Goal: Task Accomplishment & Management: Manage account settings

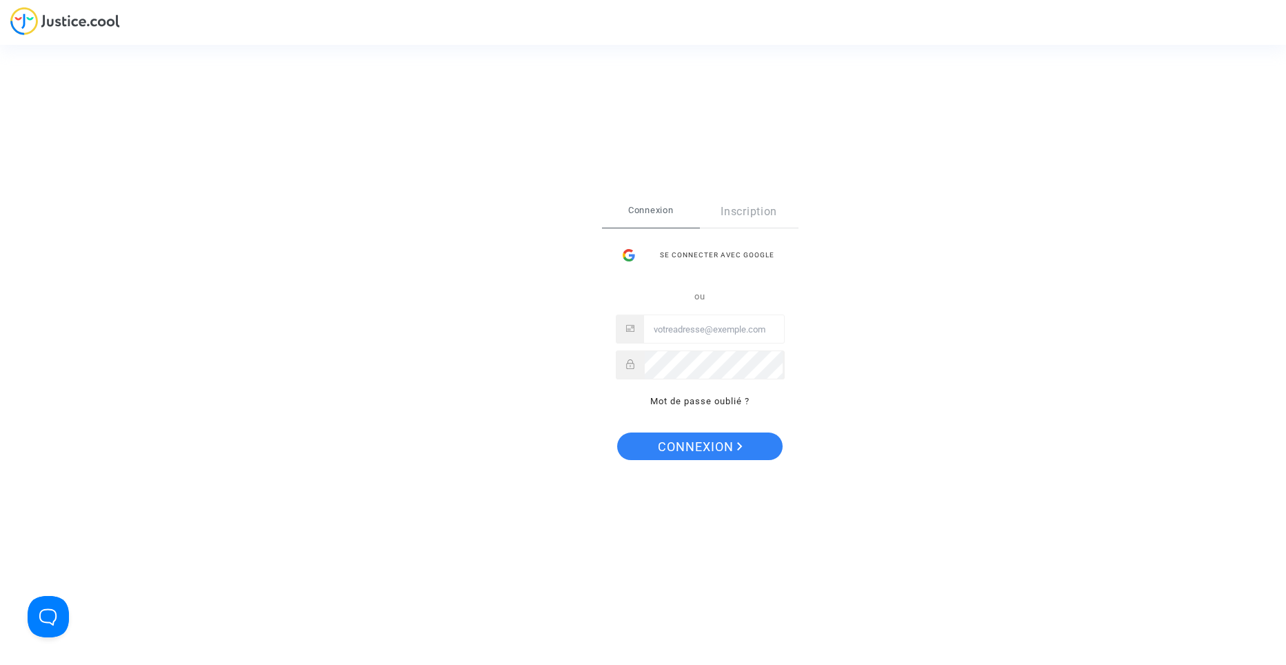
type input "contact@heliofinance.fr"
click at [742, 447] on button "Connexion" at bounding box center [699, 446] width 165 height 28
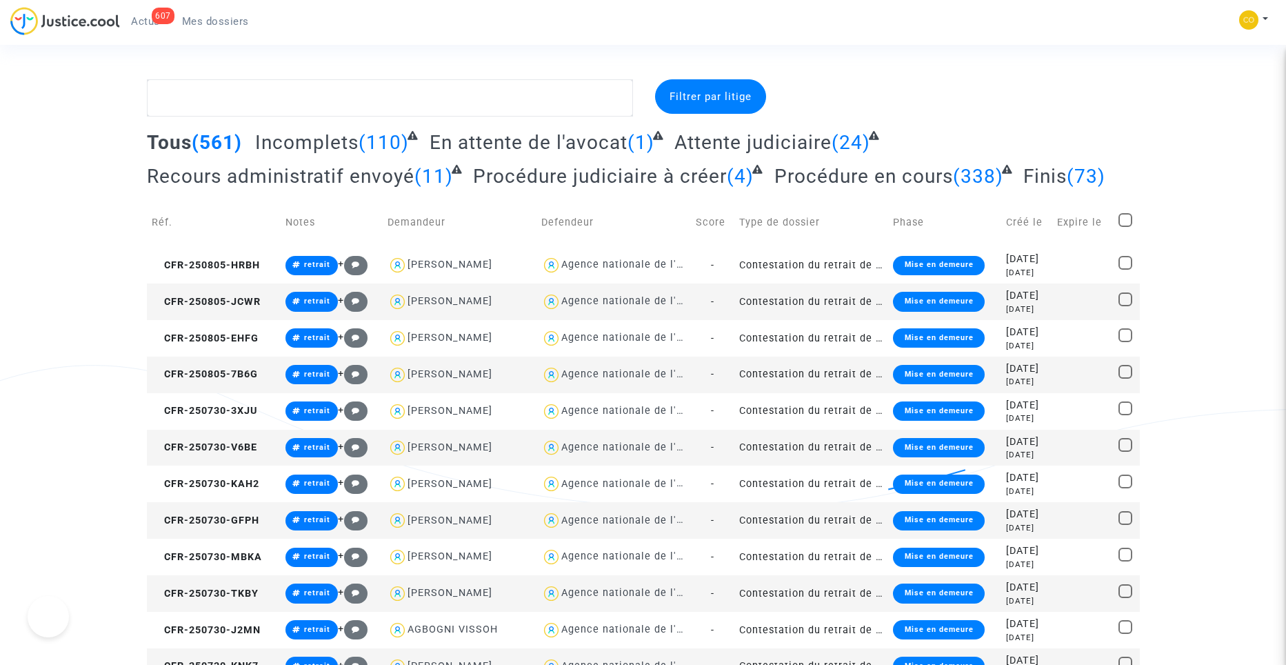
click at [150, 14] on link "607 Actus" at bounding box center [145, 21] width 51 height 21
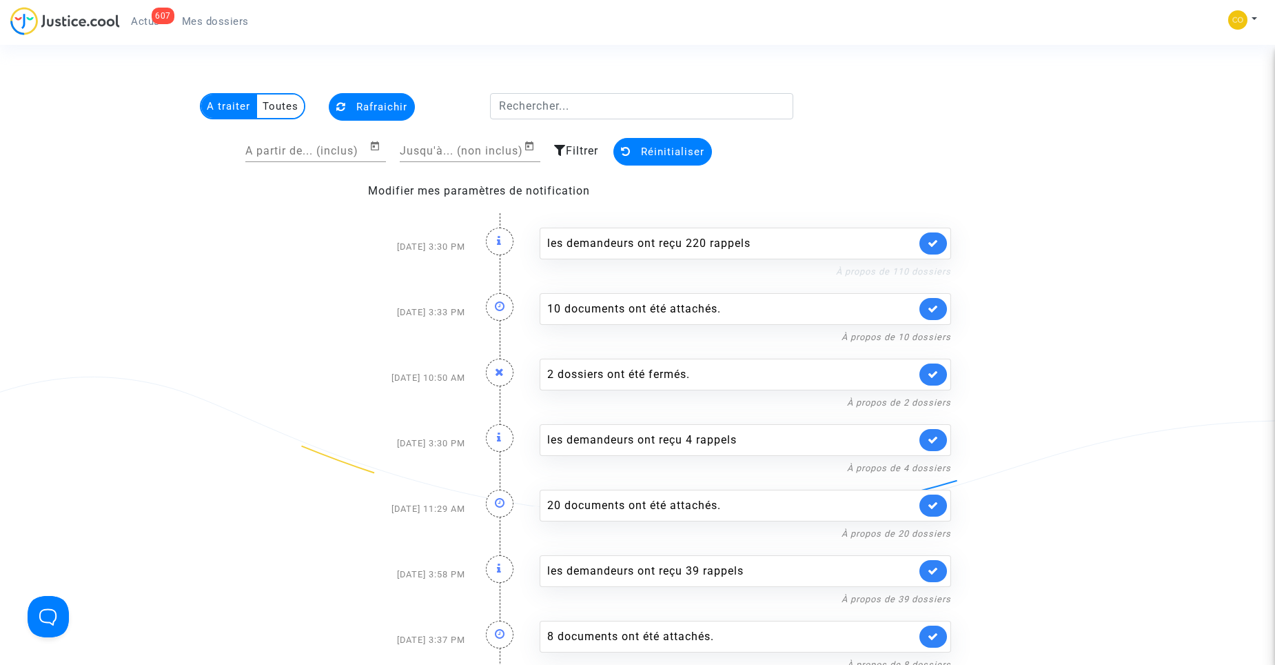
click at [882, 274] on link "À propos de 110 dossiers" at bounding box center [893, 271] width 115 height 10
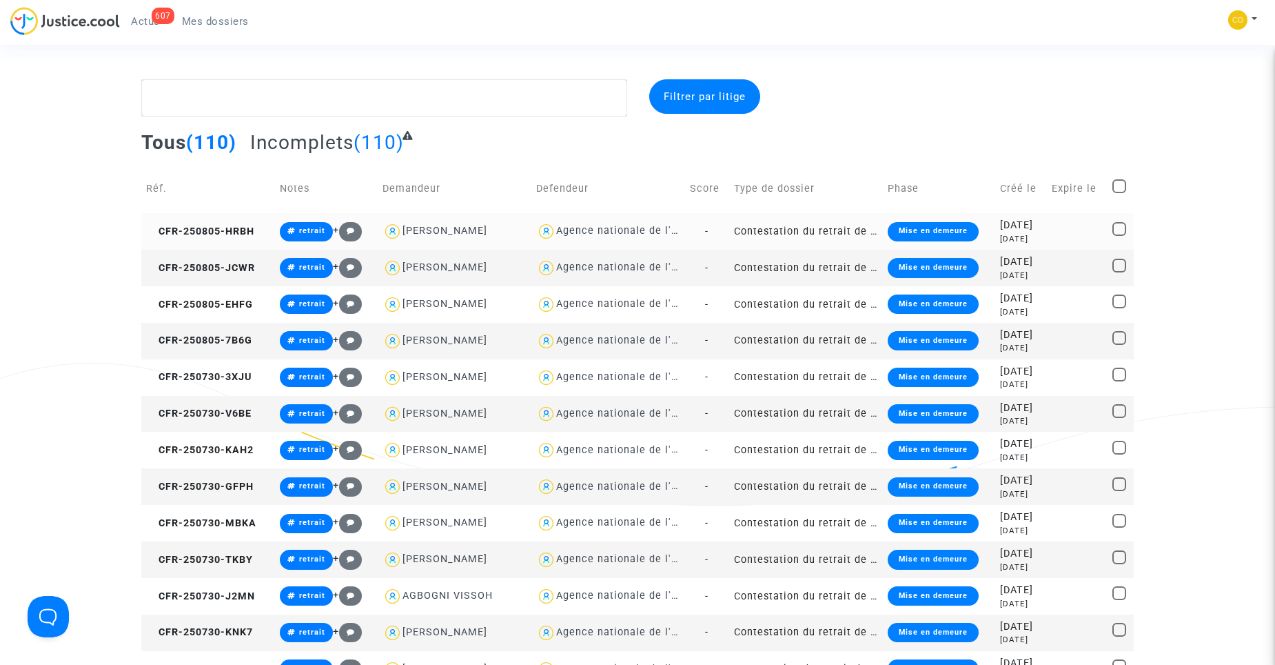
click at [793, 235] on td "Contestation du retrait de [PERSON_NAME] par l'ANAH (mandataire)" at bounding box center [806, 231] width 154 height 37
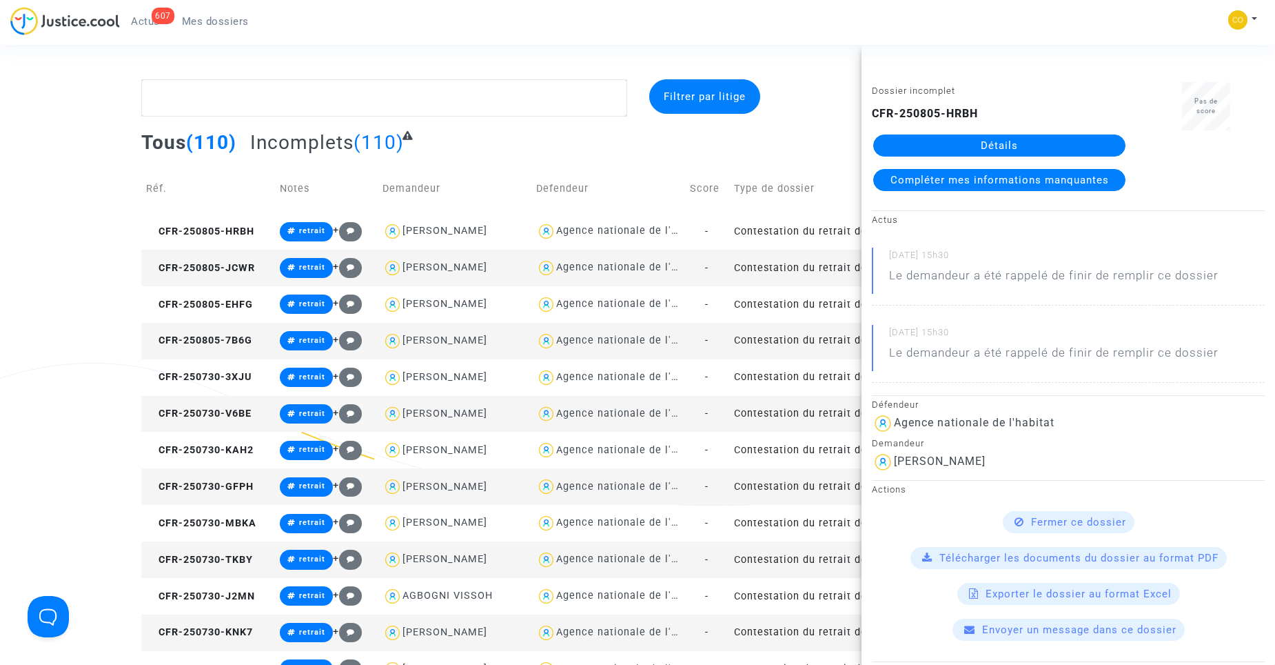
click at [942, 143] on link "Détails" at bounding box center [999, 145] width 252 height 22
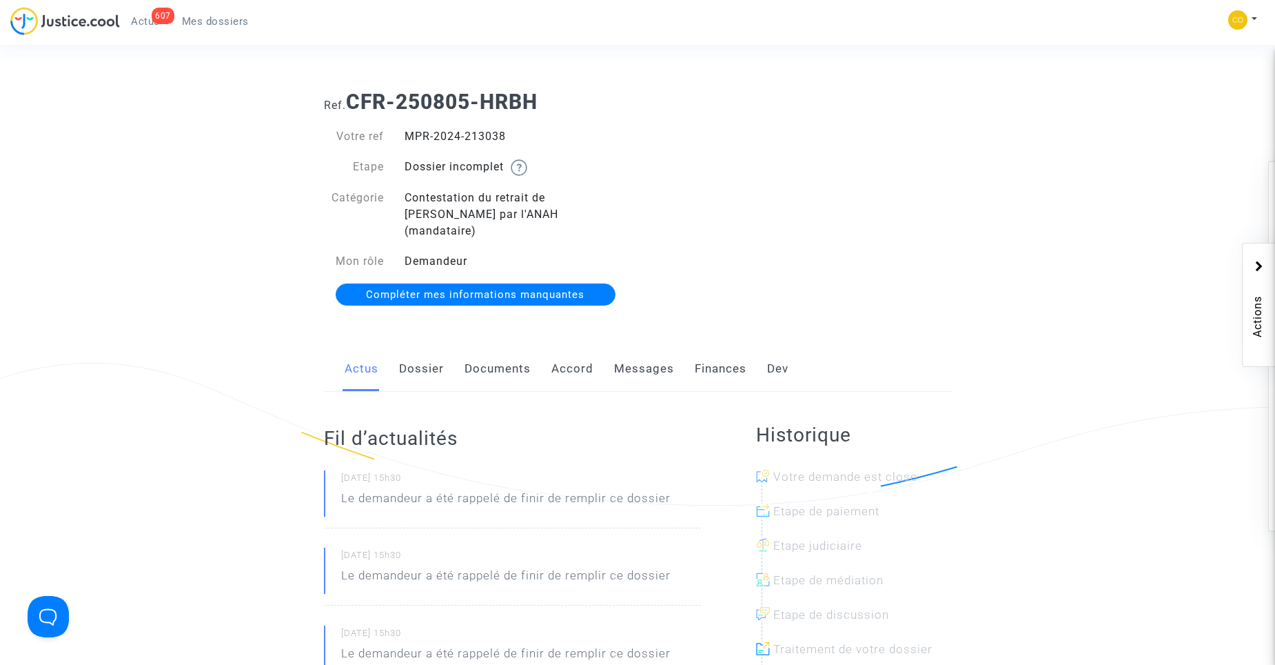
click at [503, 346] on link "Documents" at bounding box center [498, 368] width 66 height 45
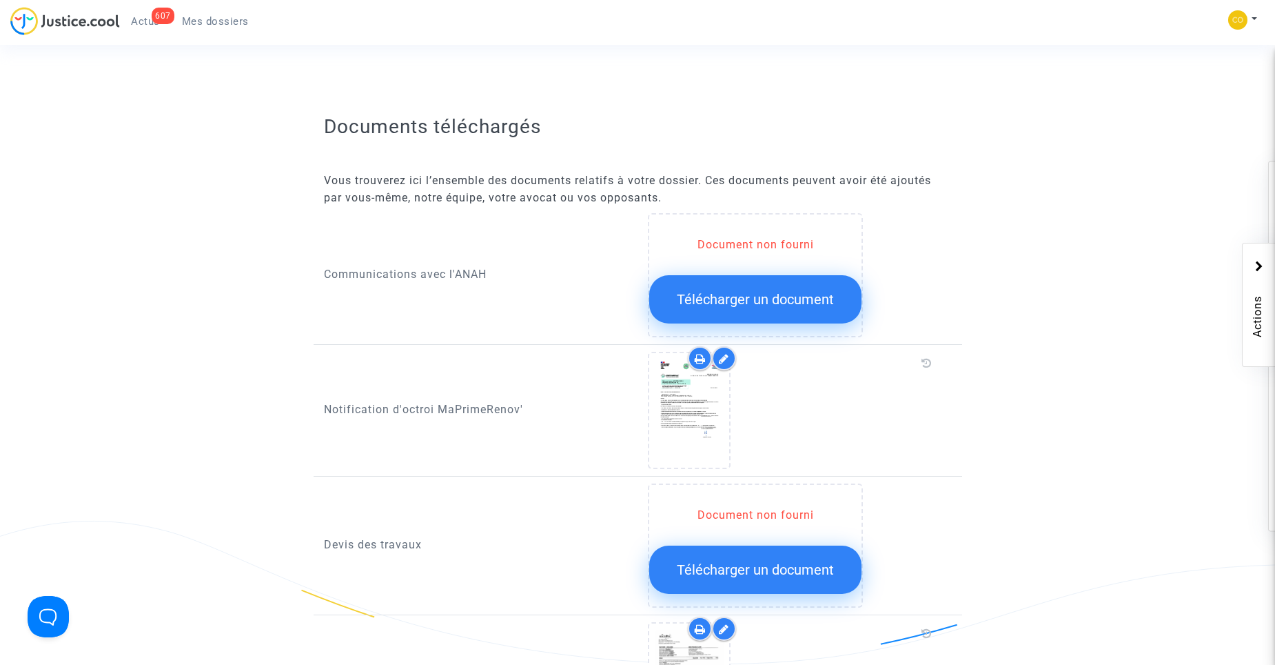
scroll to position [207, 0]
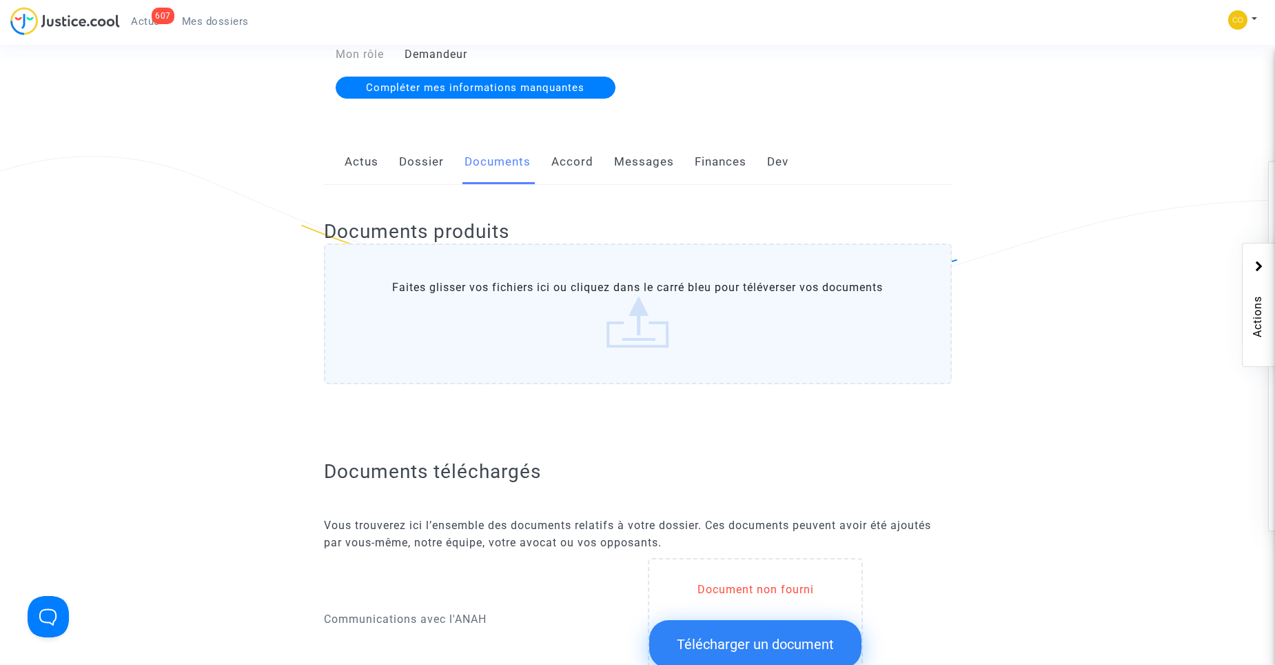
click at [242, 21] on span "Mes dossiers" at bounding box center [215, 21] width 67 height 12
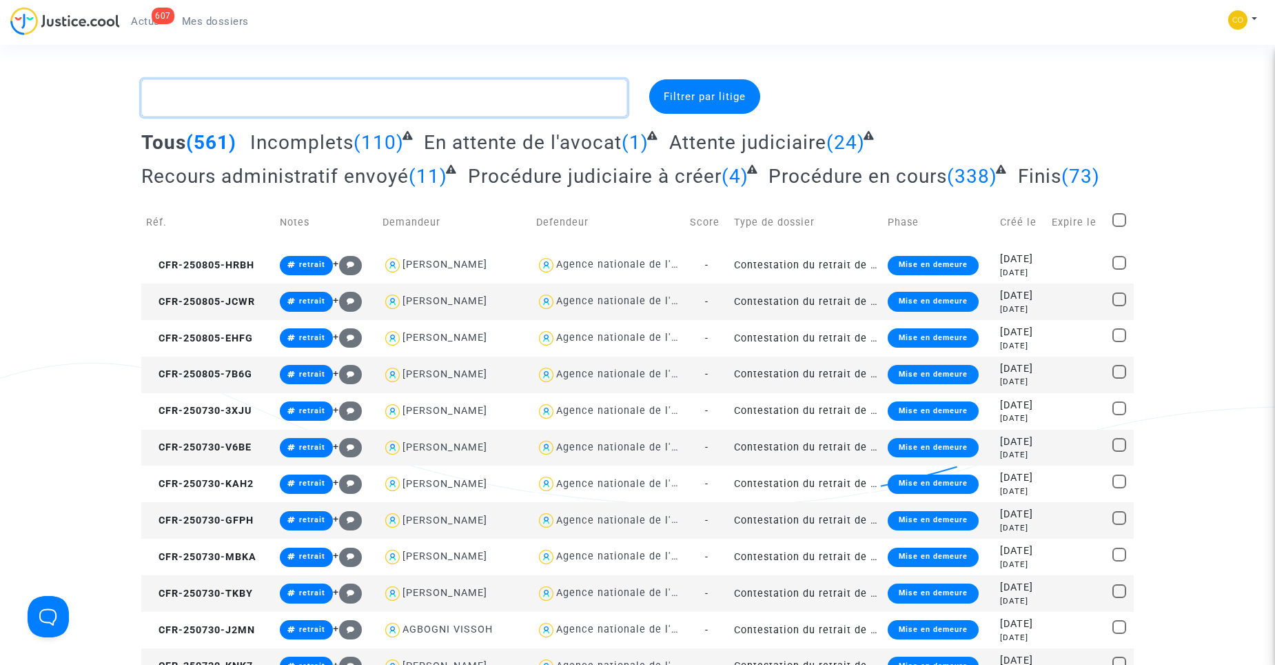
click at [212, 95] on textarea at bounding box center [384, 97] width 486 height 37
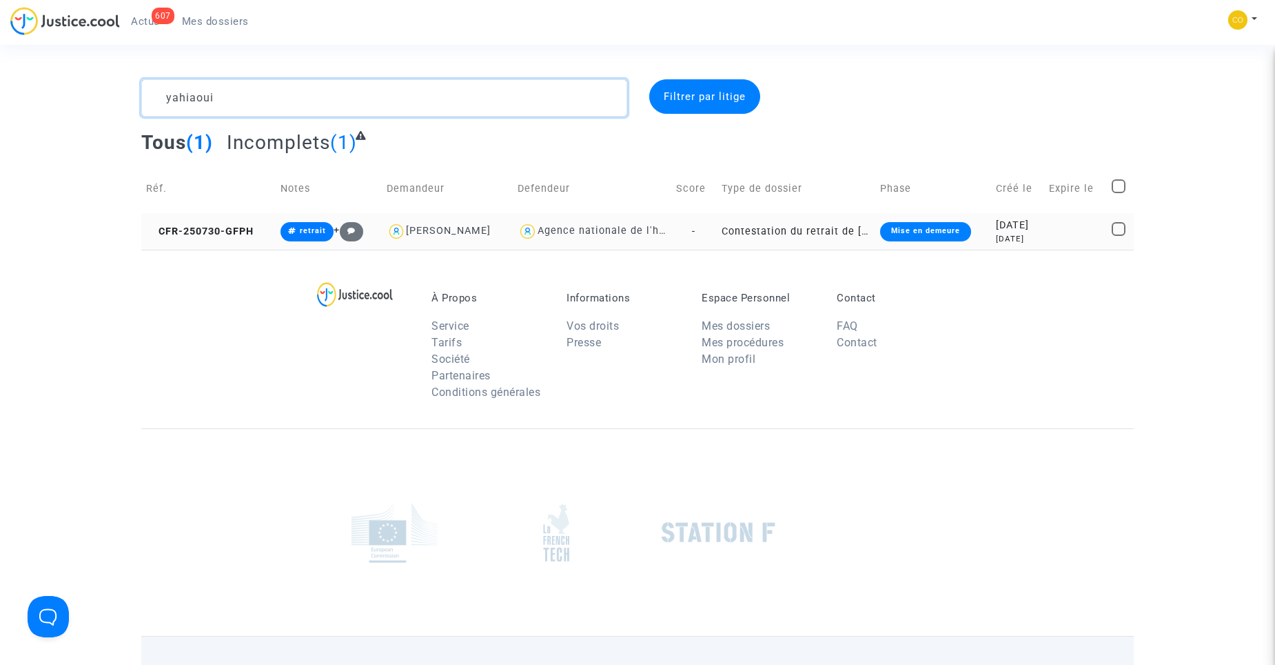
type textarea "yahiaoui"
click at [782, 224] on td "Contestation du retrait de [PERSON_NAME] par l'ANAH (mandataire)" at bounding box center [796, 231] width 159 height 37
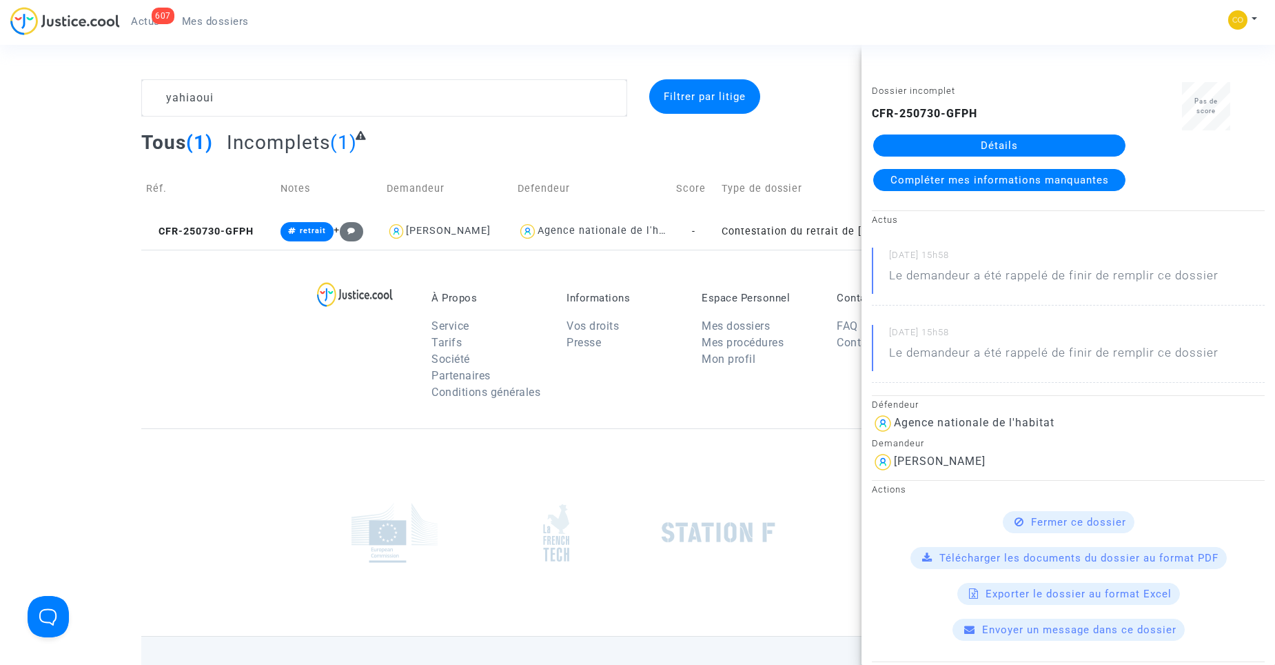
click at [914, 133] on div "CFR-250730-GFPH Détails Compléter mes informations manquantes" at bounding box center [999, 147] width 255 height 85
click at [982, 149] on link "Détails" at bounding box center [999, 145] width 252 height 22
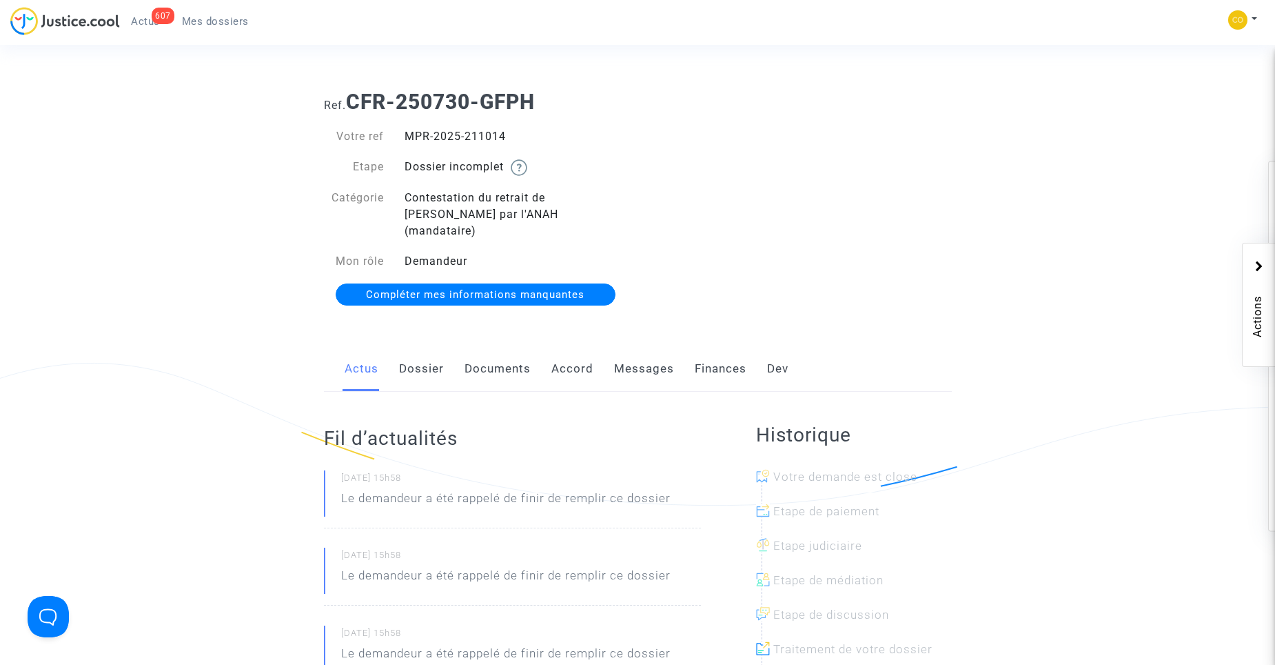
click at [487, 355] on link "Documents" at bounding box center [498, 368] width 66 height 45
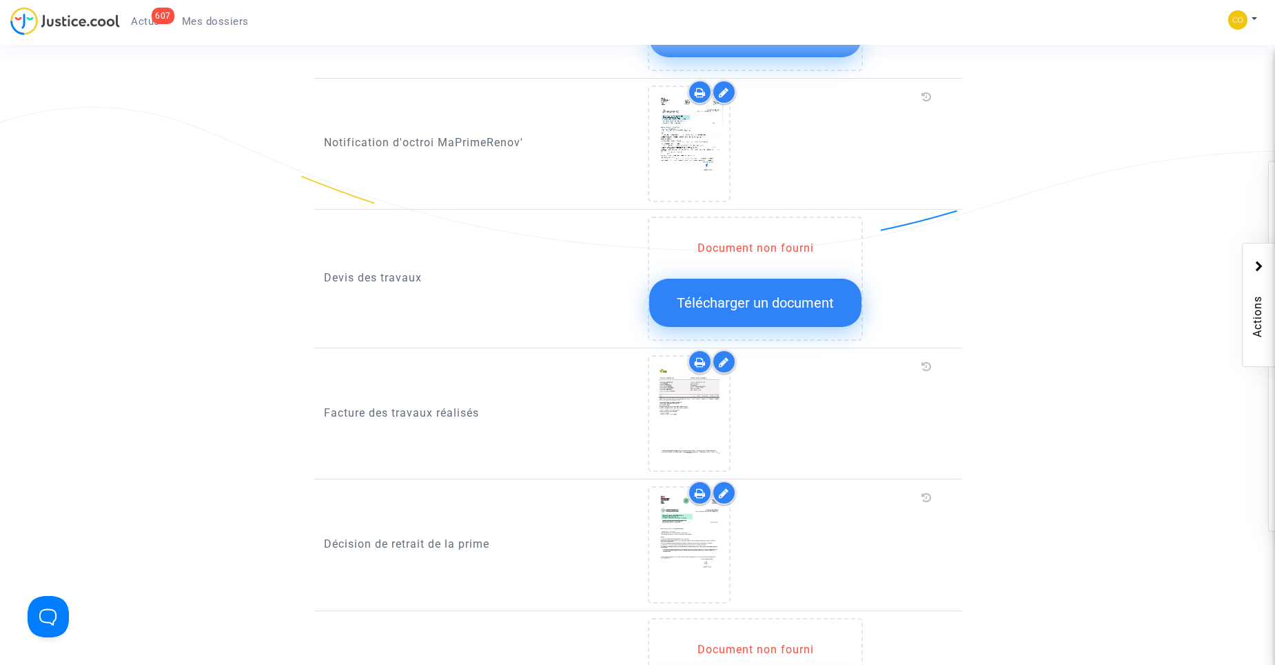
scroll to position [1172, 0]
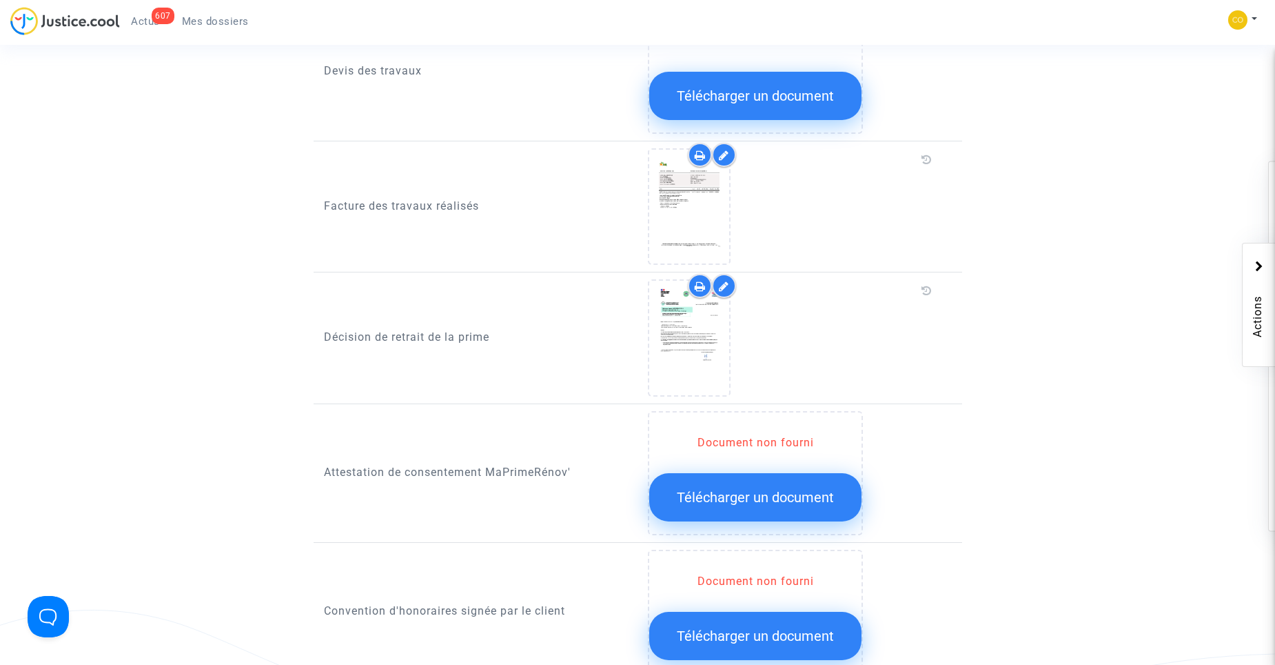
click at [753, 489] on span "Télécharger un document" at bounding box center [755, 497] width 157 height 17
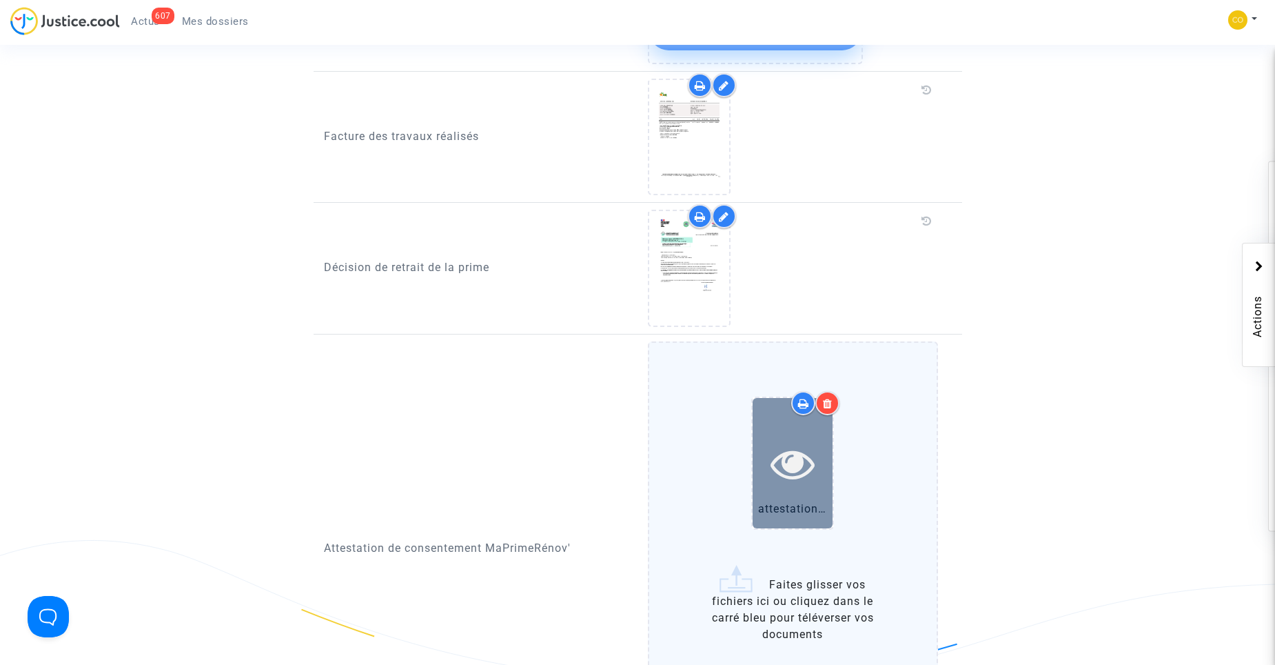
scroll to position [1379, 0]
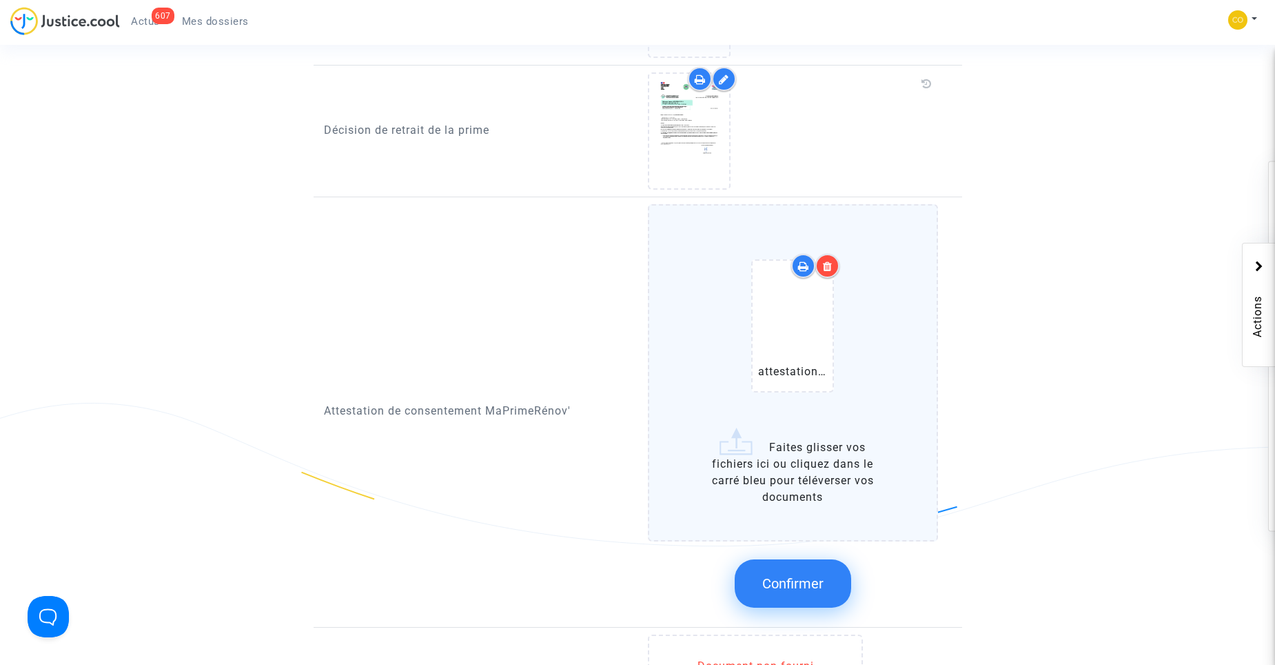
click at [778, 575] on span "Confirmer" at bounding box center [792, 583] width 61 height 17
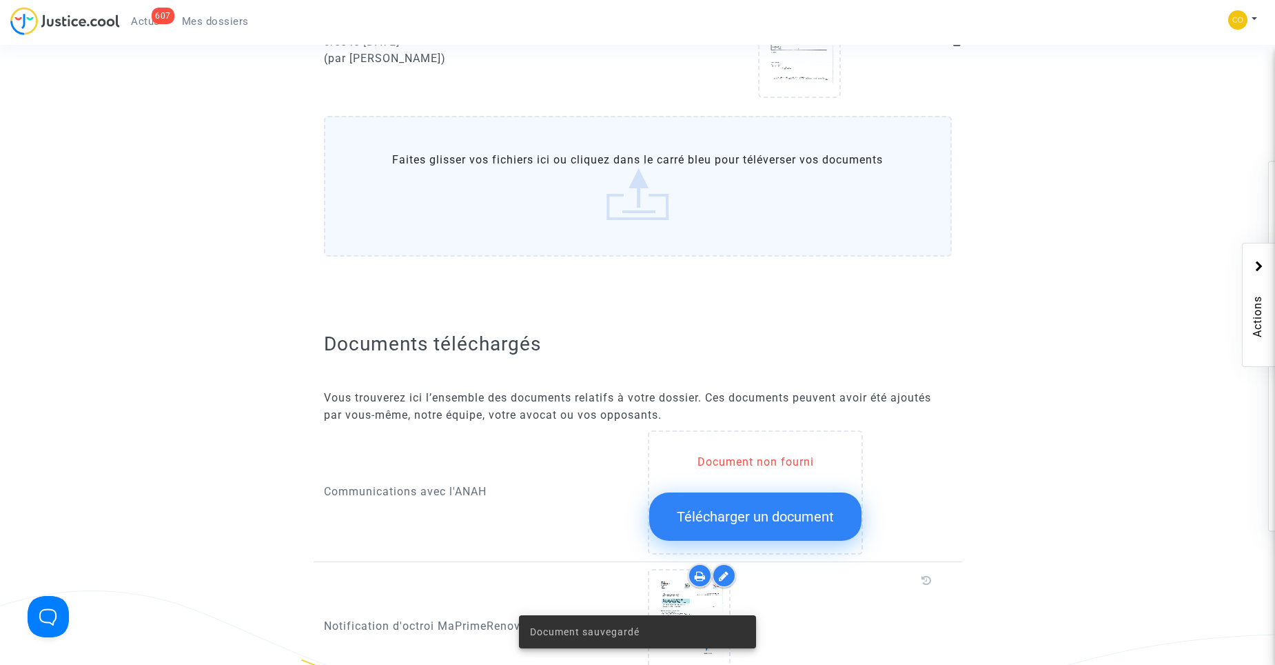
scroll to position [207, 0]
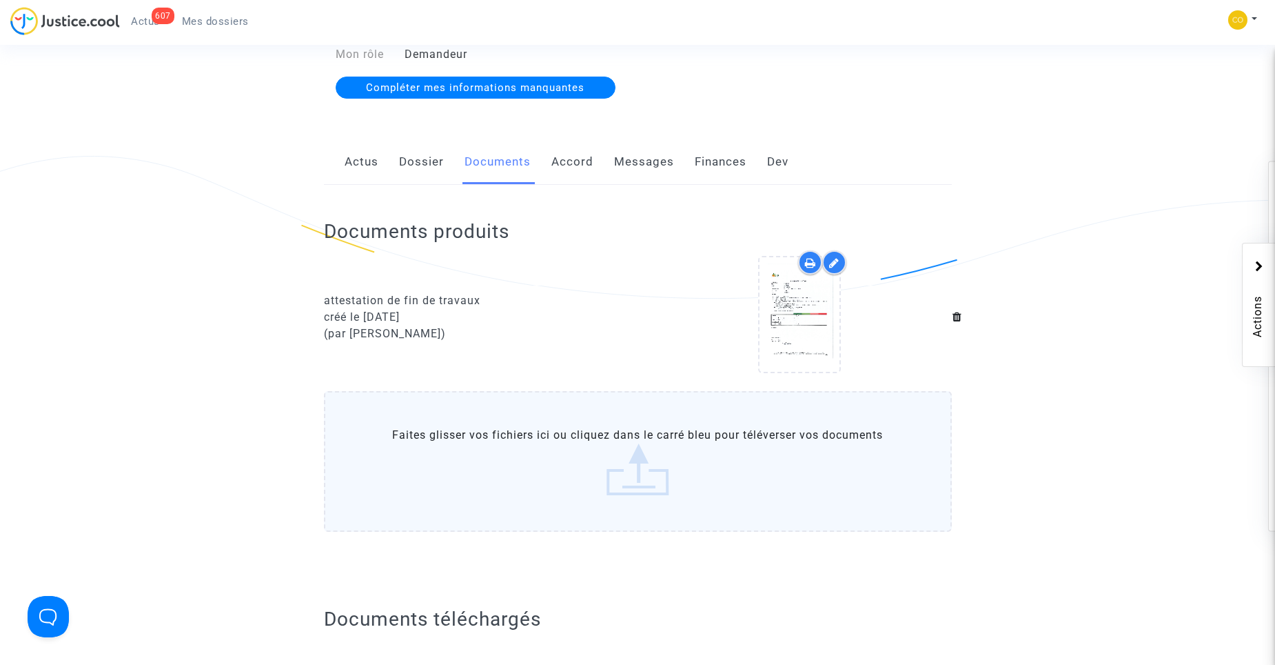
click at [197, 23] on span "Mes dossiers" at bounding box center [215, 21] width 67 height 12
